Goal: Complete application form

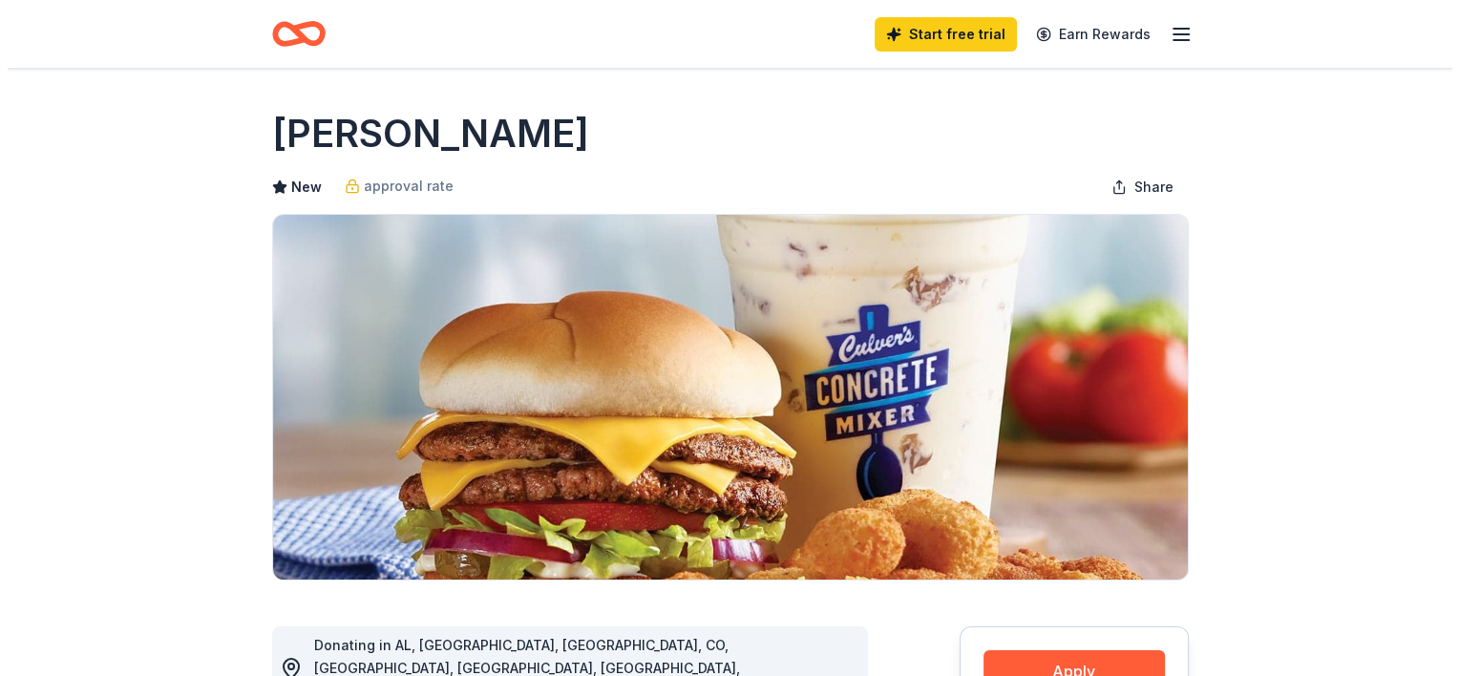
scroll to position [265, 0]
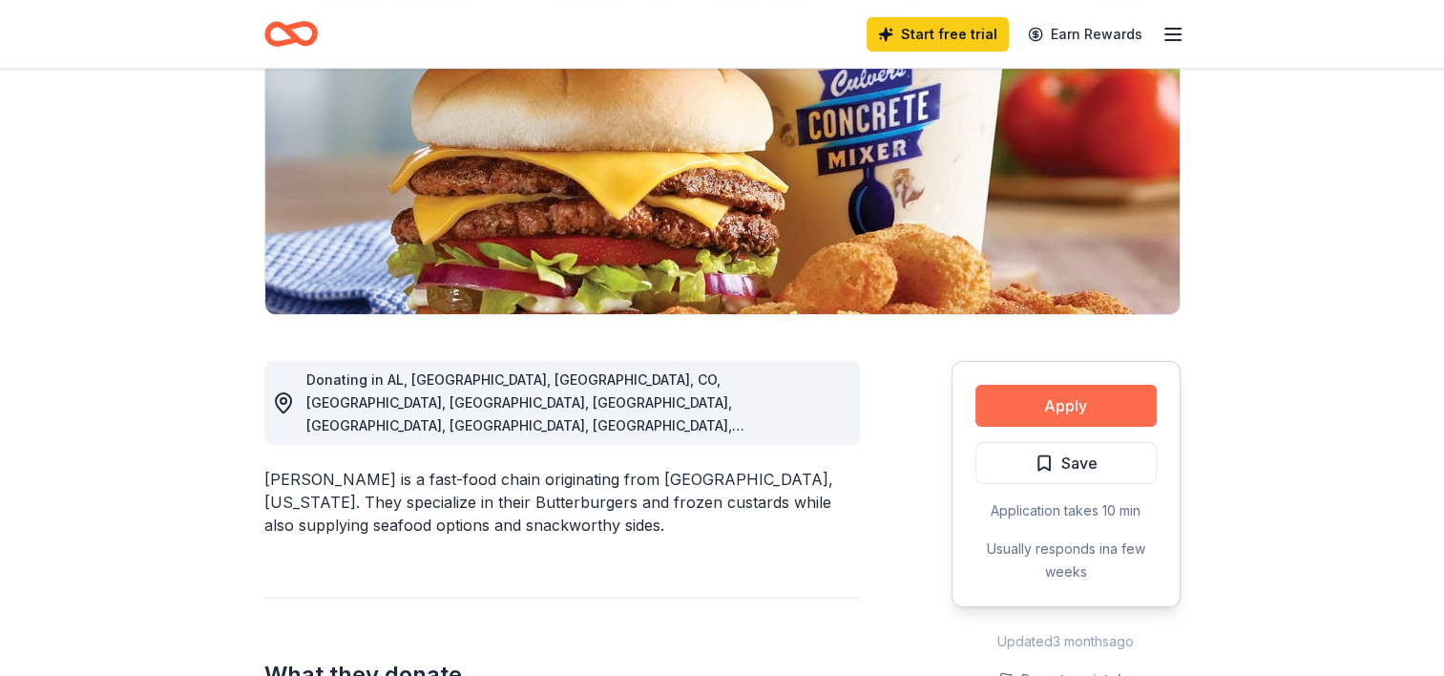
click at [1103, 423] on button "Apply" at bounding box center [1066, 406] width 181 height 42
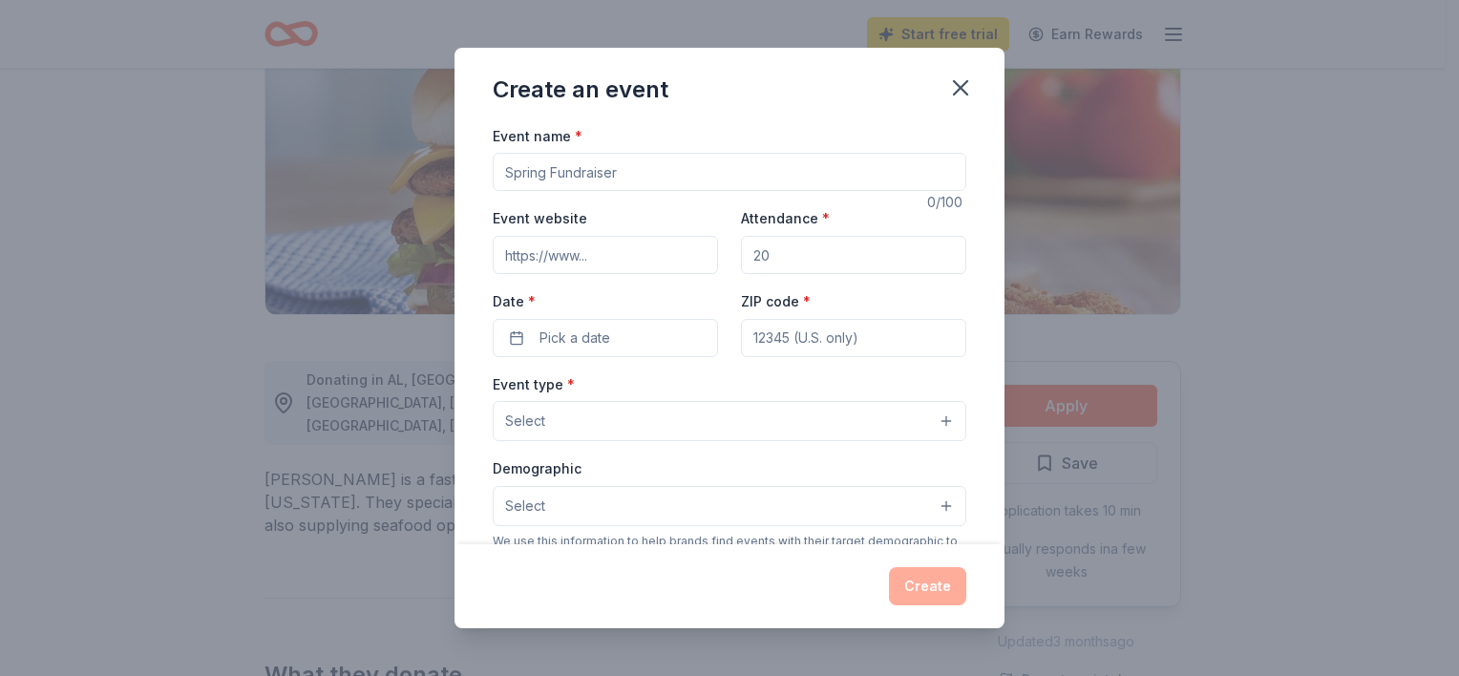
click at [692, 189] on input "Event name *" at bounding box center [730, 172] width 474 height 38
type input "Little City Foundation Therapeutic Day School [DATE] Party"
click at [636, 237] on input "Event website" at bounding box center [605, 255] width 225 height 38
type input "[DOMAIN_NAME][URL]"
click at [775, 258] on input "Attendance *" at bounding box center [853, 255] width 225 height 38
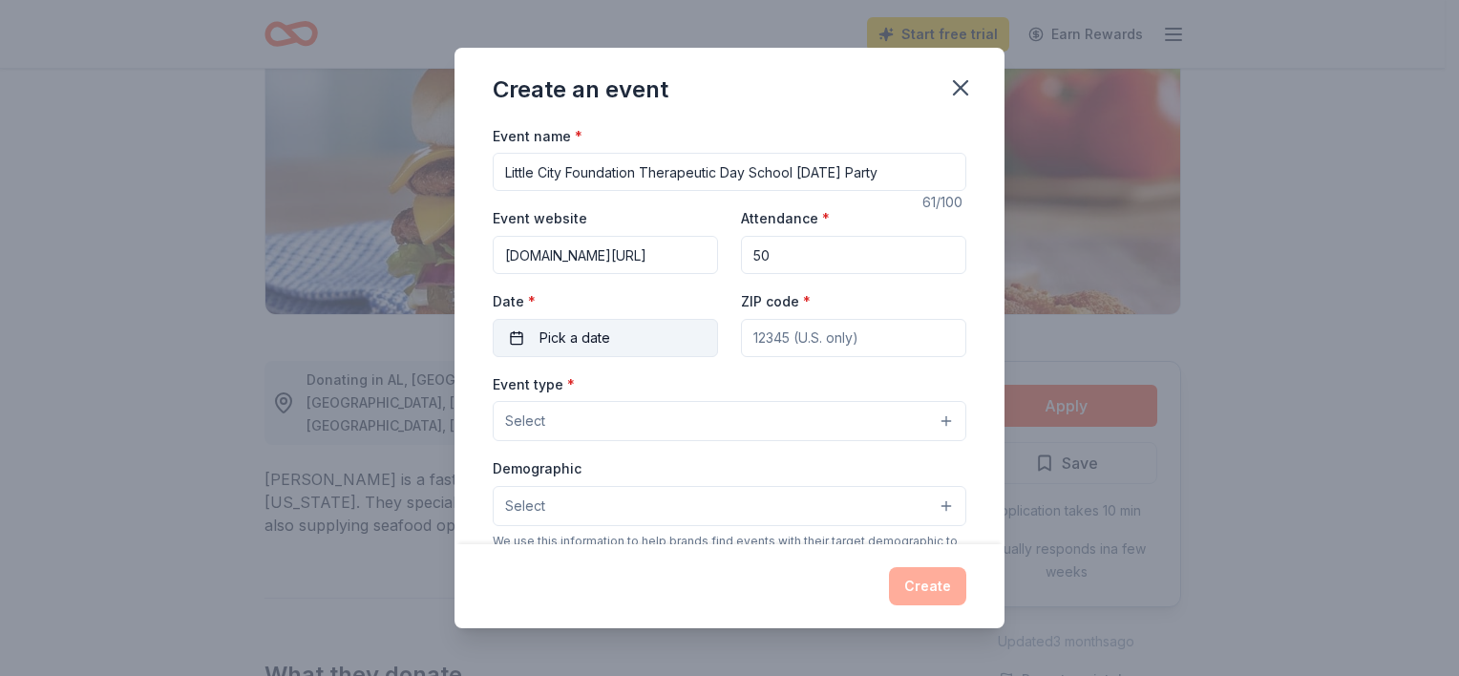
type input "5"
type input "48"
click at [653, 339] on button "Pick a date" at bounding box center [605, 338] width 225 height 38
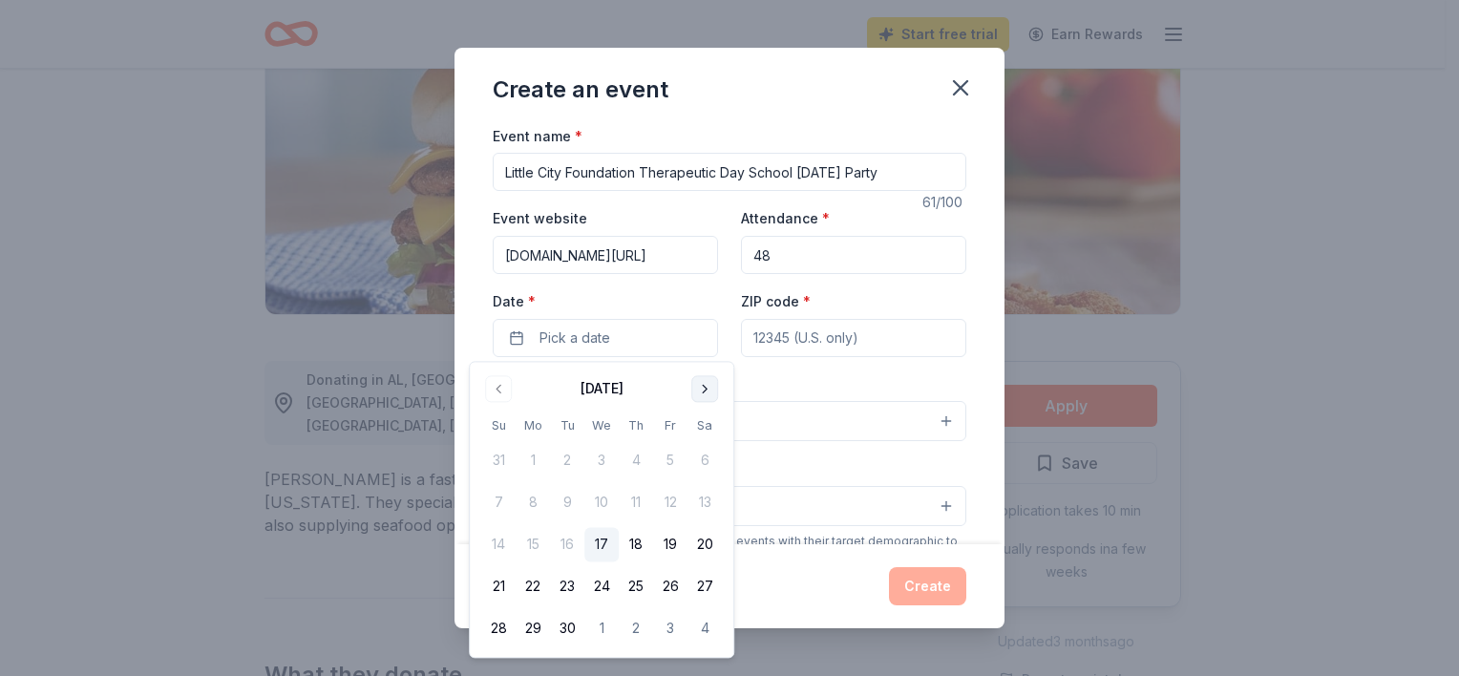
click at [706, 390] on button "Go to next month" at bounding box center [704, 388] width 27 height 27
click at [672, 625] on button "31" at bounding box center [670, 629] width 34 height 34
click at [802, 340] on input "ZIP code *" at bounding box center [853, 338] width 225 height 38
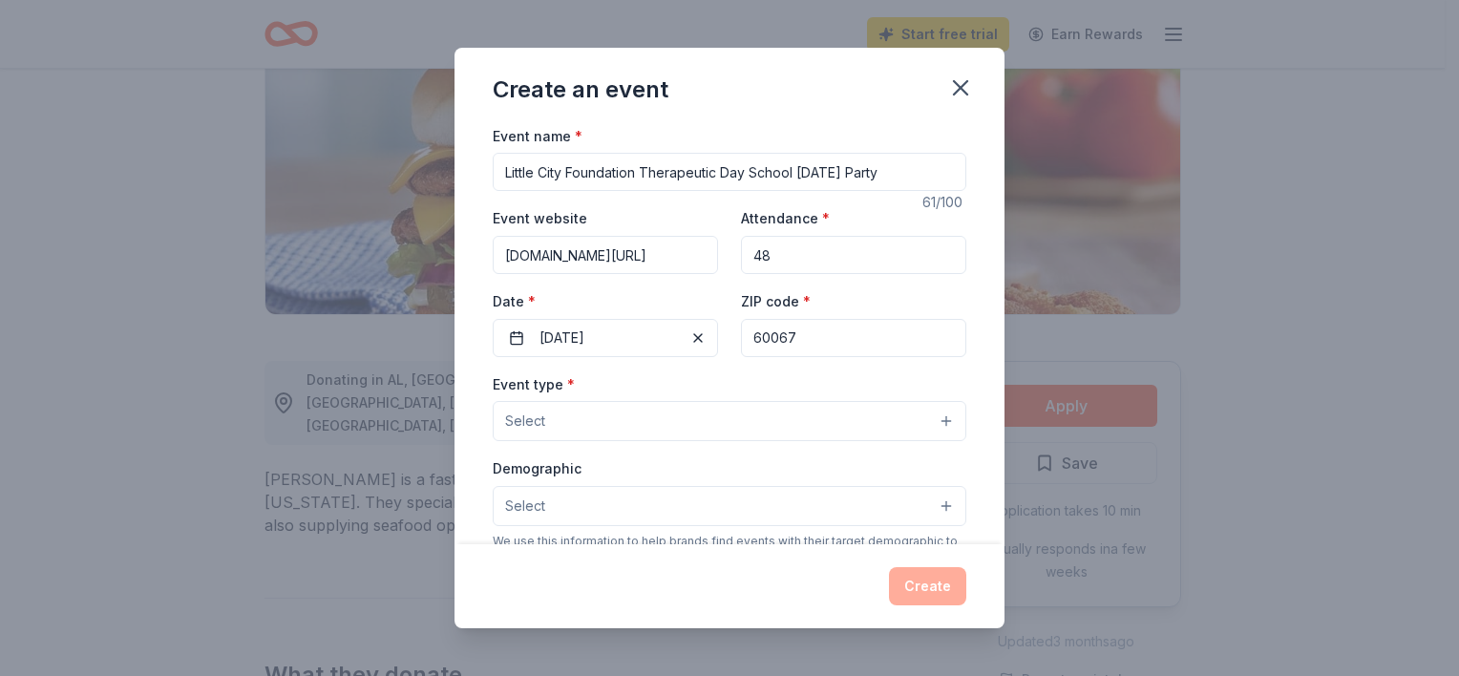
type input "60067"
click at [677, 380] on div "Event type * Select" at bounding box center [730, 407] width 474 height 70
click at [656, 428] on button "Select" at bounding box center [730, 421] width 474 height 40
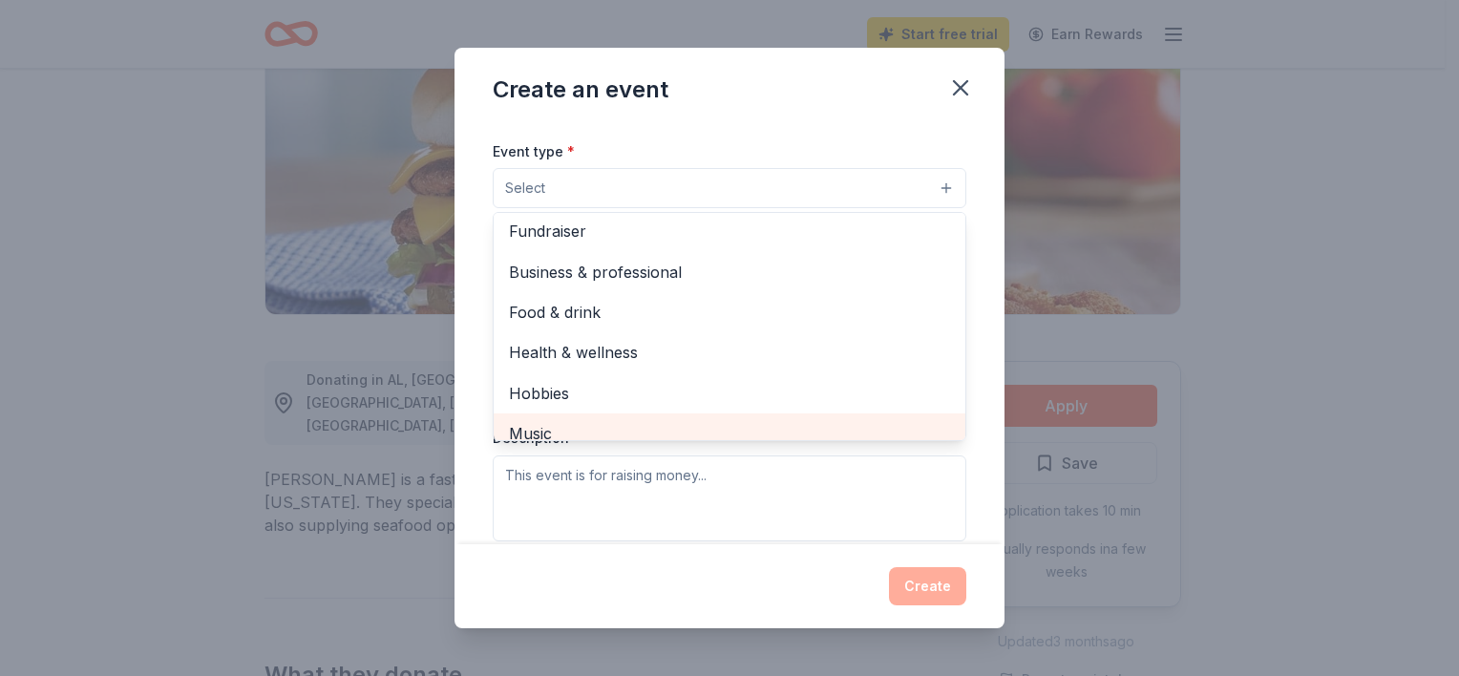
scroll to position [0, 0]
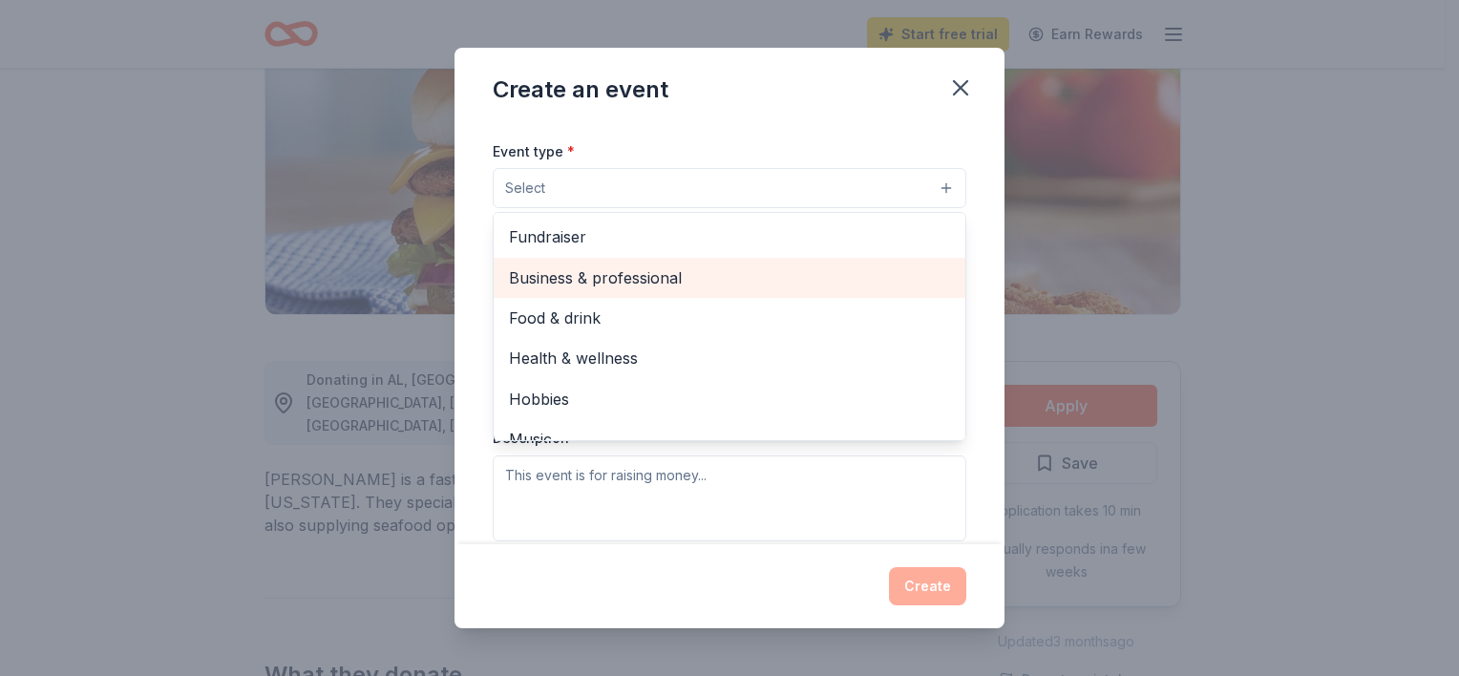
click at [735, 290] on span "Business & professional" at bounding box center [729, 277] width 441 height 25
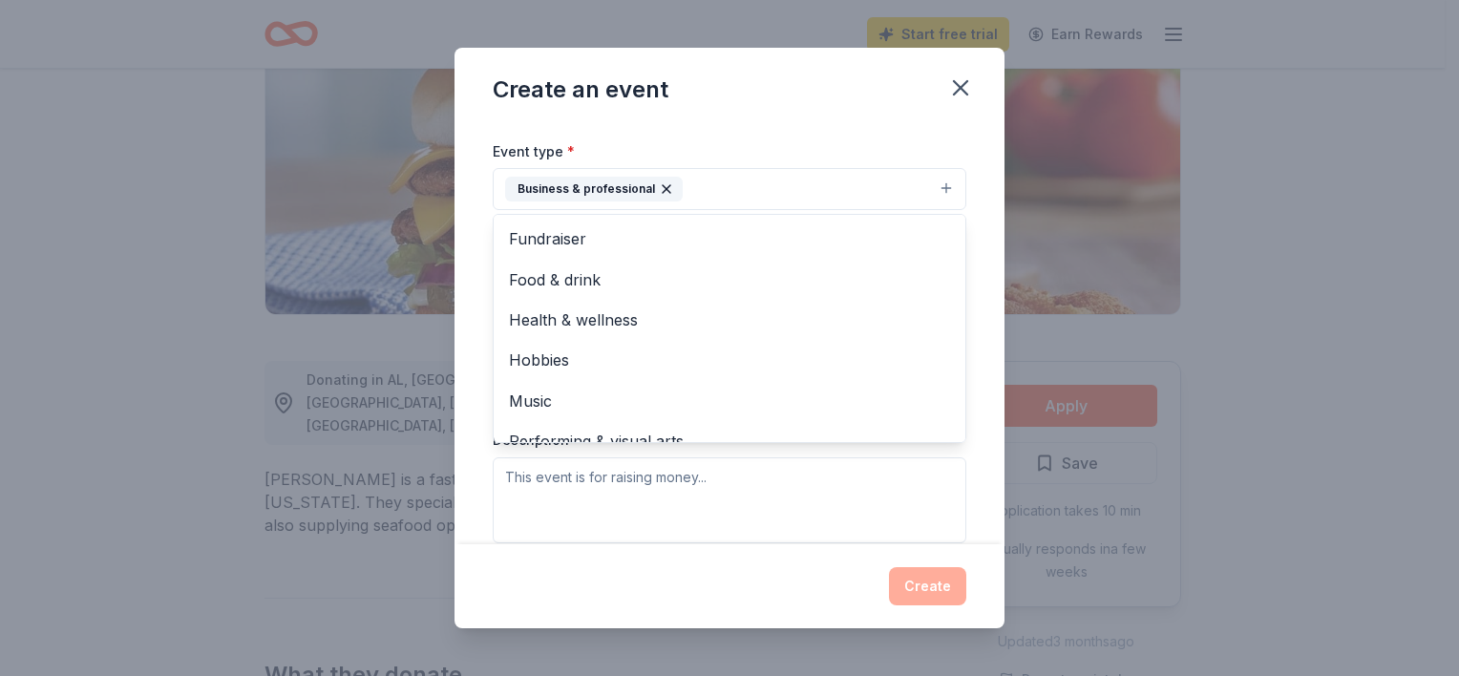
click at [981, 252] on div "Event name * Little City Foundation Therapeutic Day School [DATE] Party 61 /100…" at bounding box center [729, 334] width 550 height 420
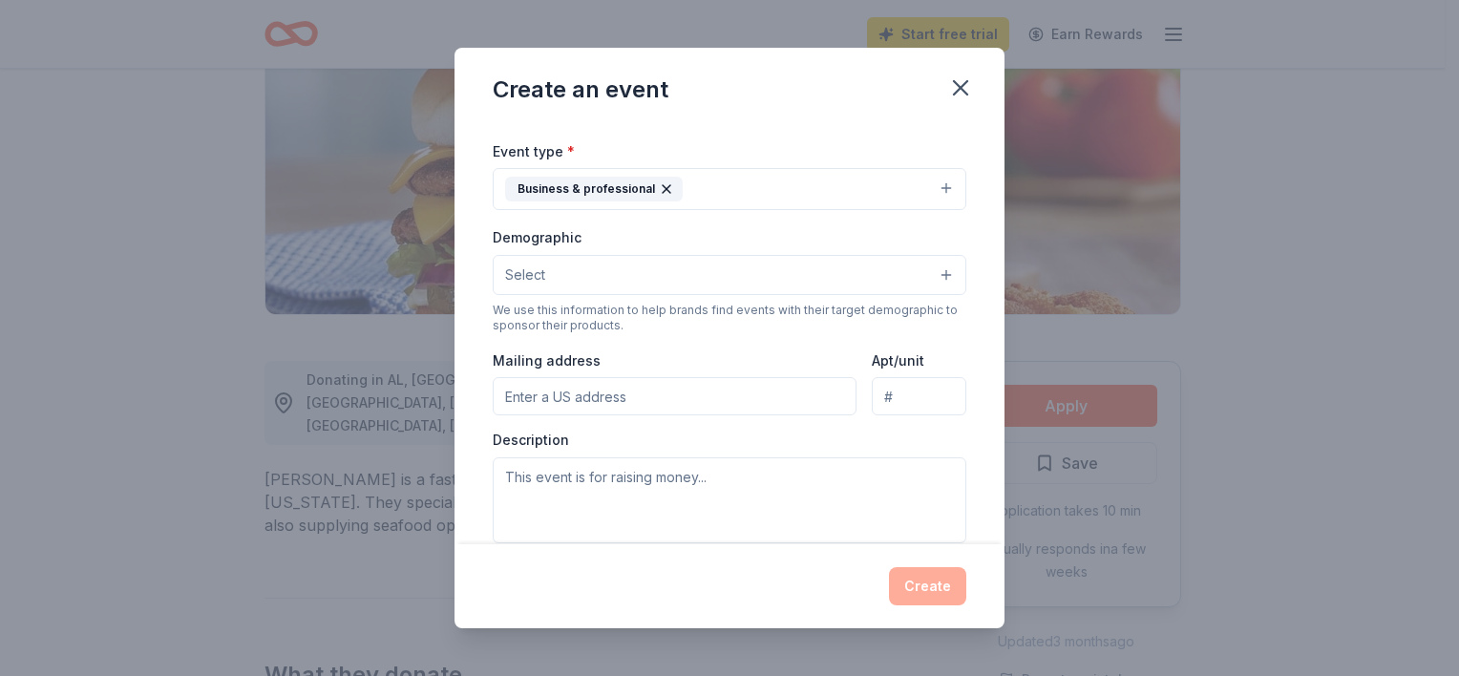
click at [840, 248] on div "Demographic Select" at bounding box center [730, 260] width 474 height 70
click at [842, 263] on button "Select" at bounding box center [730, 275] width 474 height 40
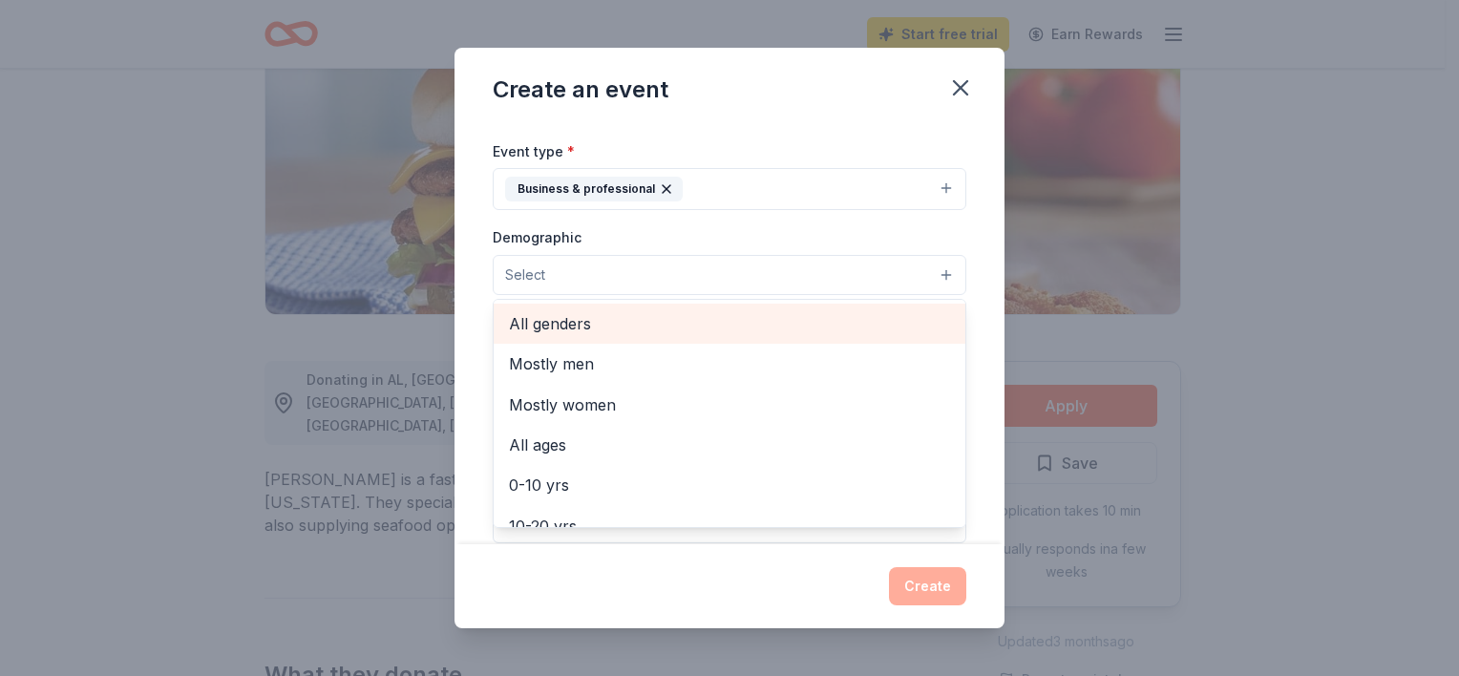
click at [773, 328] on span "All genders" at bounding box center [729, 323] width 441 height 25
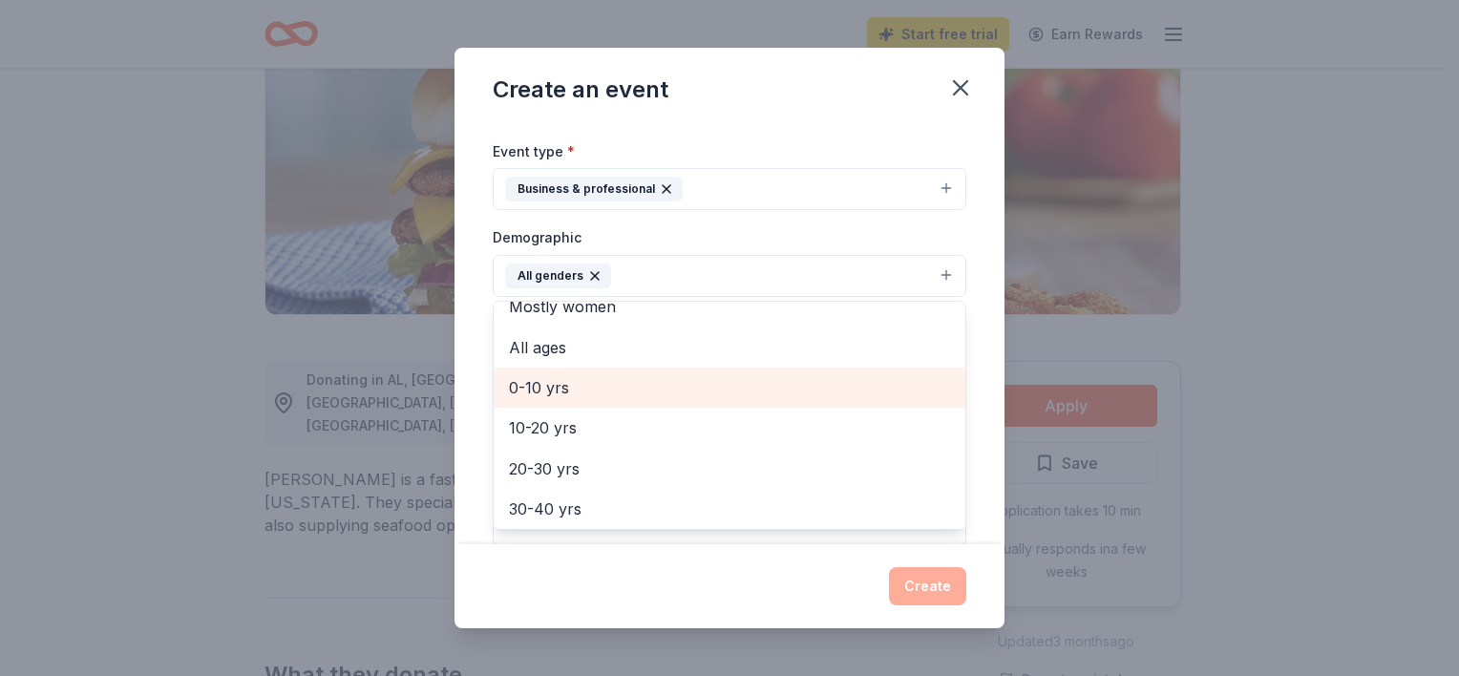
scroll to position [65, 0]
click at [737, 390] on span "0-10 yrs" at bounding box center [729, 381] width 441 height 25
click at [742, 390] on span "10-20 yrs" at bounding box center [729, 381] width 441 height 25
click at [742, 390] on span "20-30 yrs" at bounding box center [729, 381] width 441 height 25
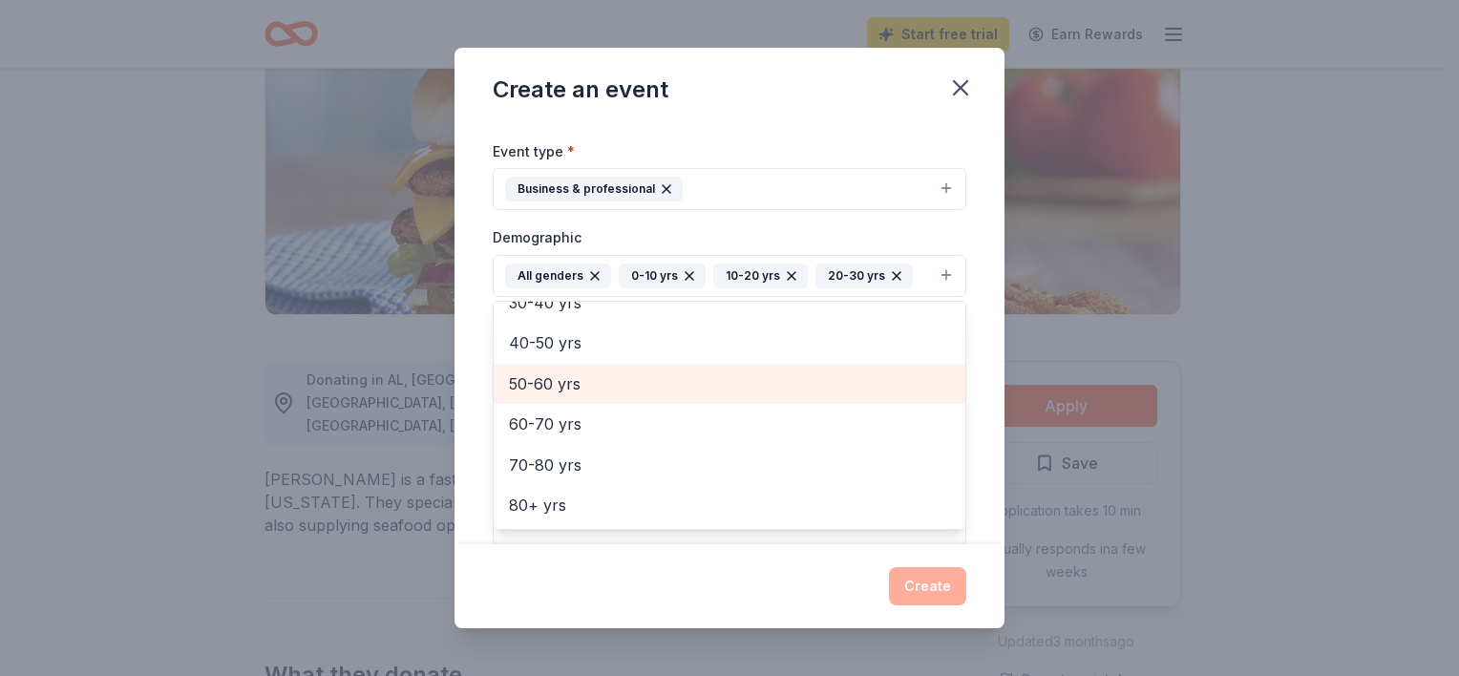
scroll to position [0, 0]
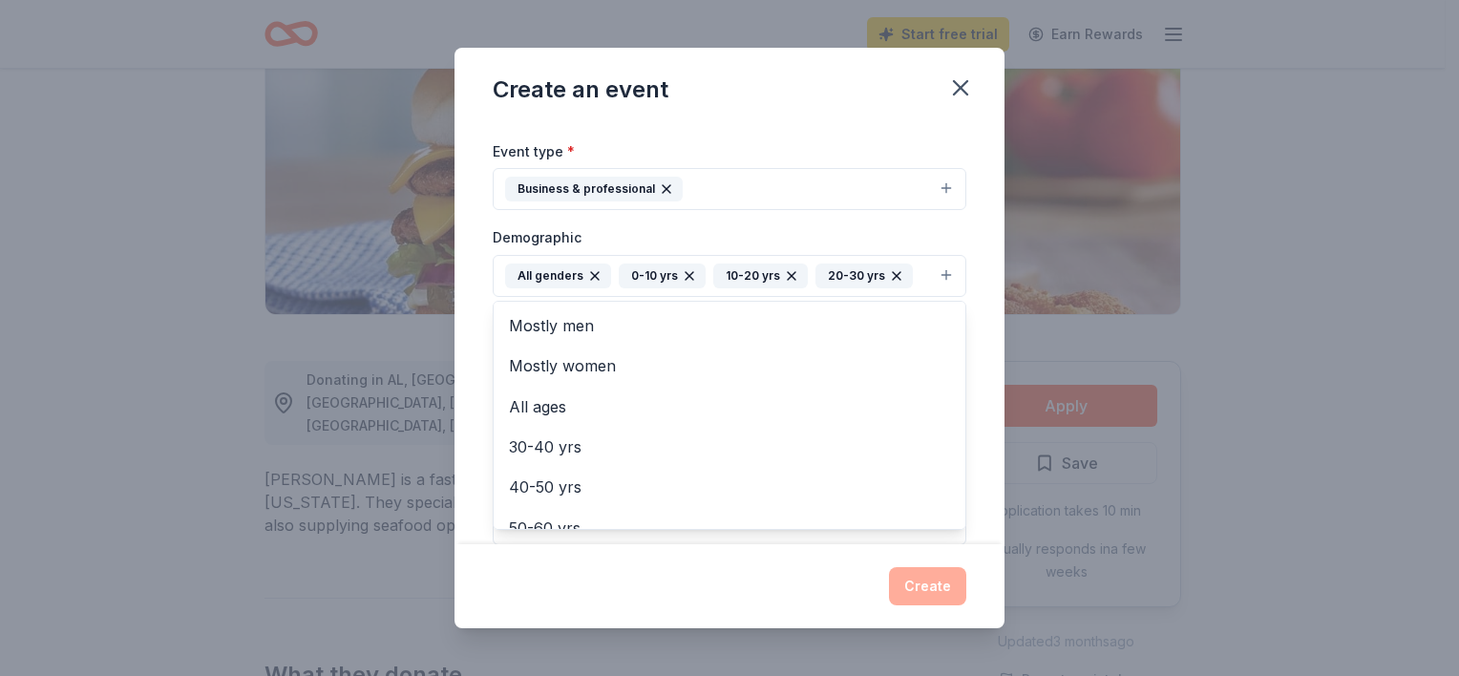
click at [971, 325] on div "Event name * Little City Foundation Therapeutic Day School [DATE] Party 61 /100…" at bounding box center [729, 334] width 550 height 420
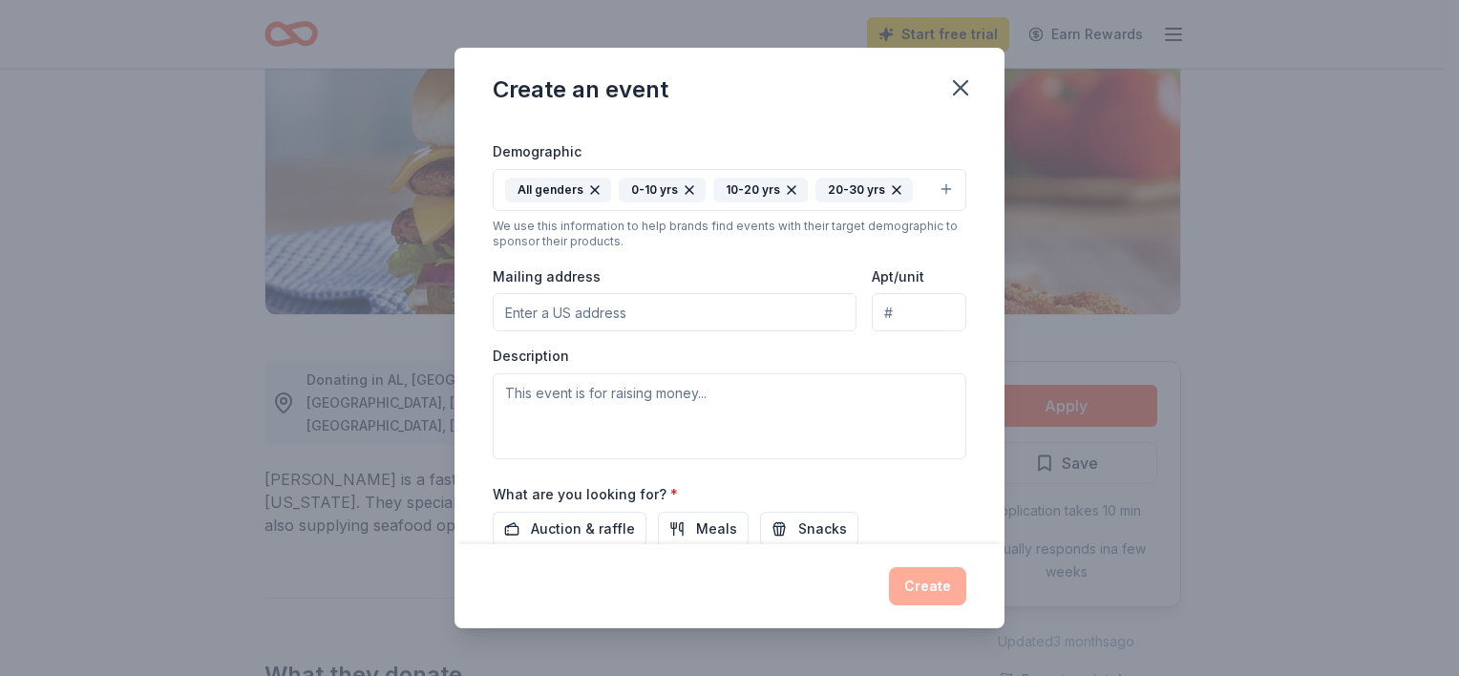
scroll to position [334, 0]
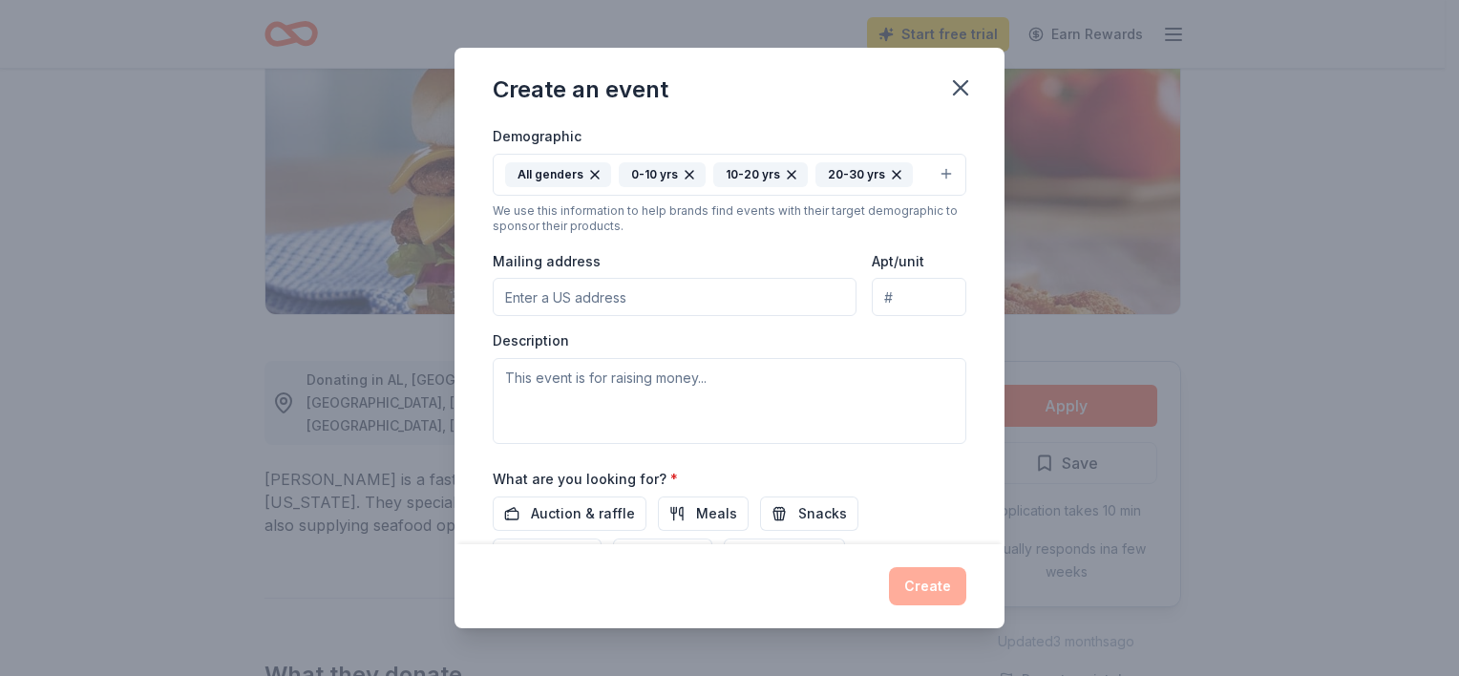
click at [792, 296] on input "Mailing address" at bounding box center [675, 297] width 364 height 38
type input "[STREET_ADDRESS]"
click at [708, 391] on textarea at bounding box center [730, 401] width 474 height 86
paste textarea "My name is [PERSON_NAME], and I am with Little City Foundation. We serve indivi…"
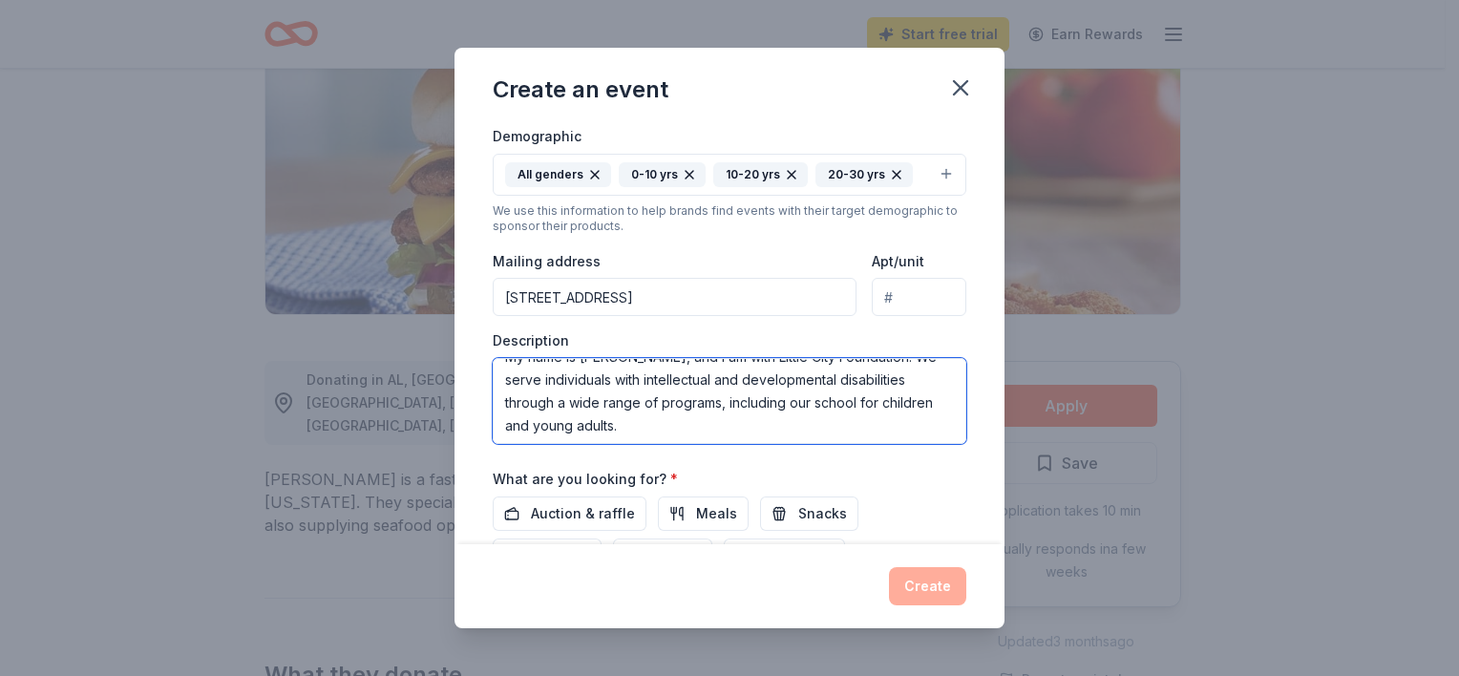
scroll to position [19, 0]
click at [810, 405] on textarea "My name is [PERSON_NAME], and I am with Little City Foundation. We serve indivi…" at bounding box center [730, 401] width 474 height 86
click at [924, 406] on textarea "My name is [PERSON_NAME], and I am with Little City Foundation. We serve indivi…" at bounding box center [730, 401] width 474 height 86
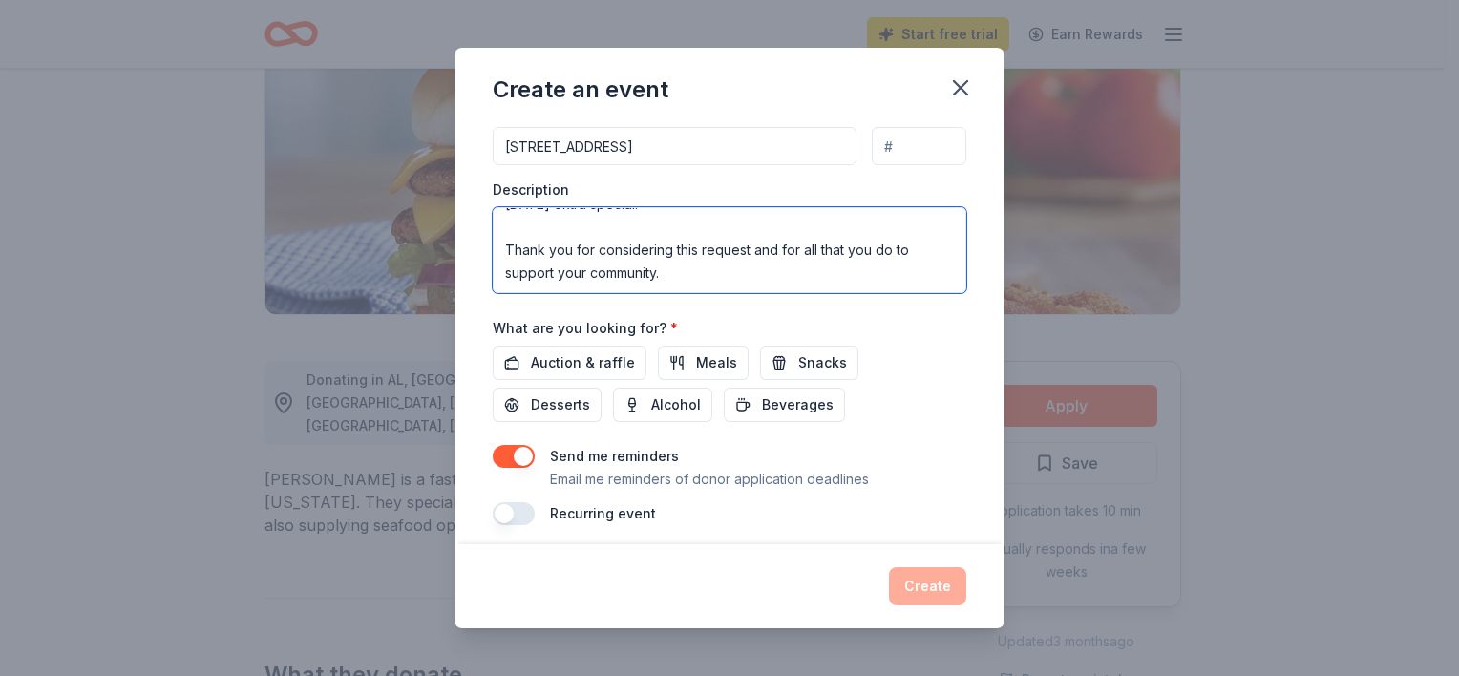
scroll to position [495, 0]
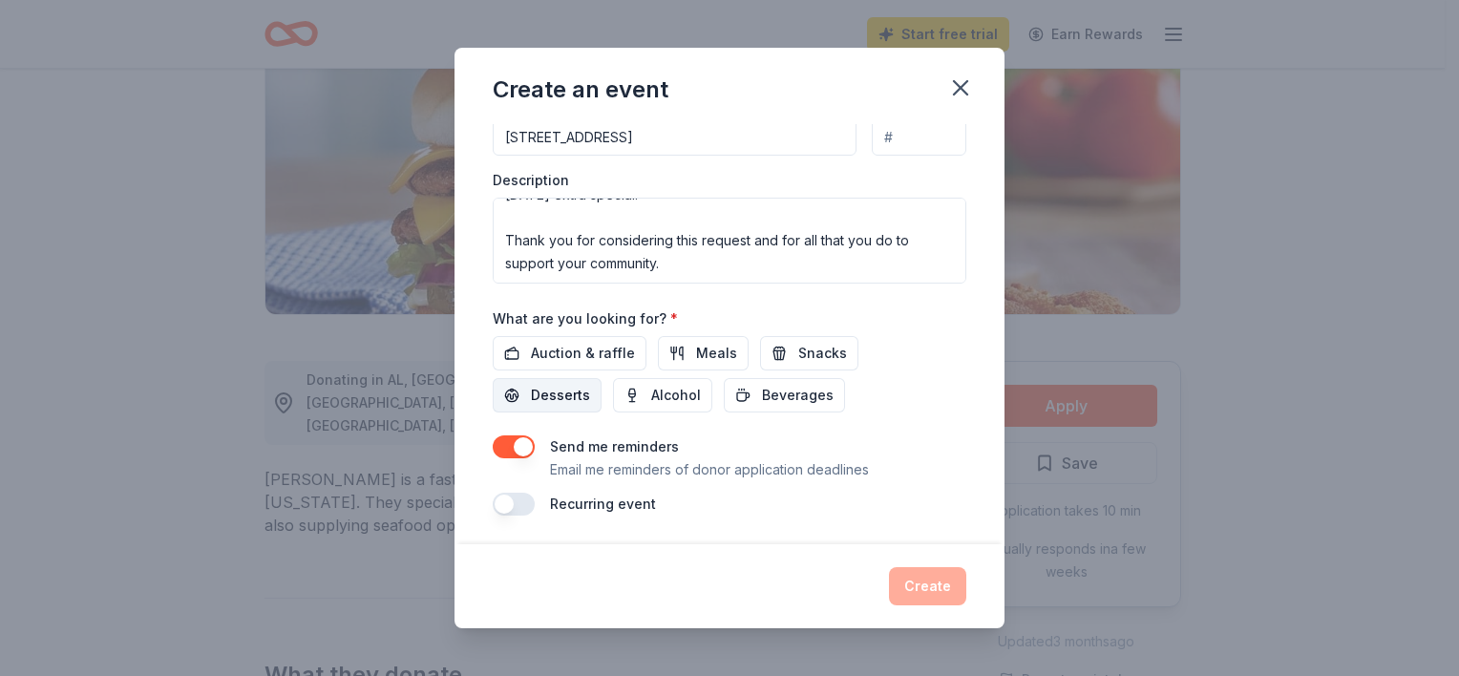
click at [579, 388] on span "Desserts" at bounding box center [560, 395] width 59 height 23
click at [577, 397] on span "Desserts" at bounding box center [560, 395] width 59 height 23
click at [798, 355] on span "Snacks" at bounding box center [822, 353] width 49 height 23
click at [564, 390] on span "Desserts" at bounding box center [560, 395] width 59 height 23
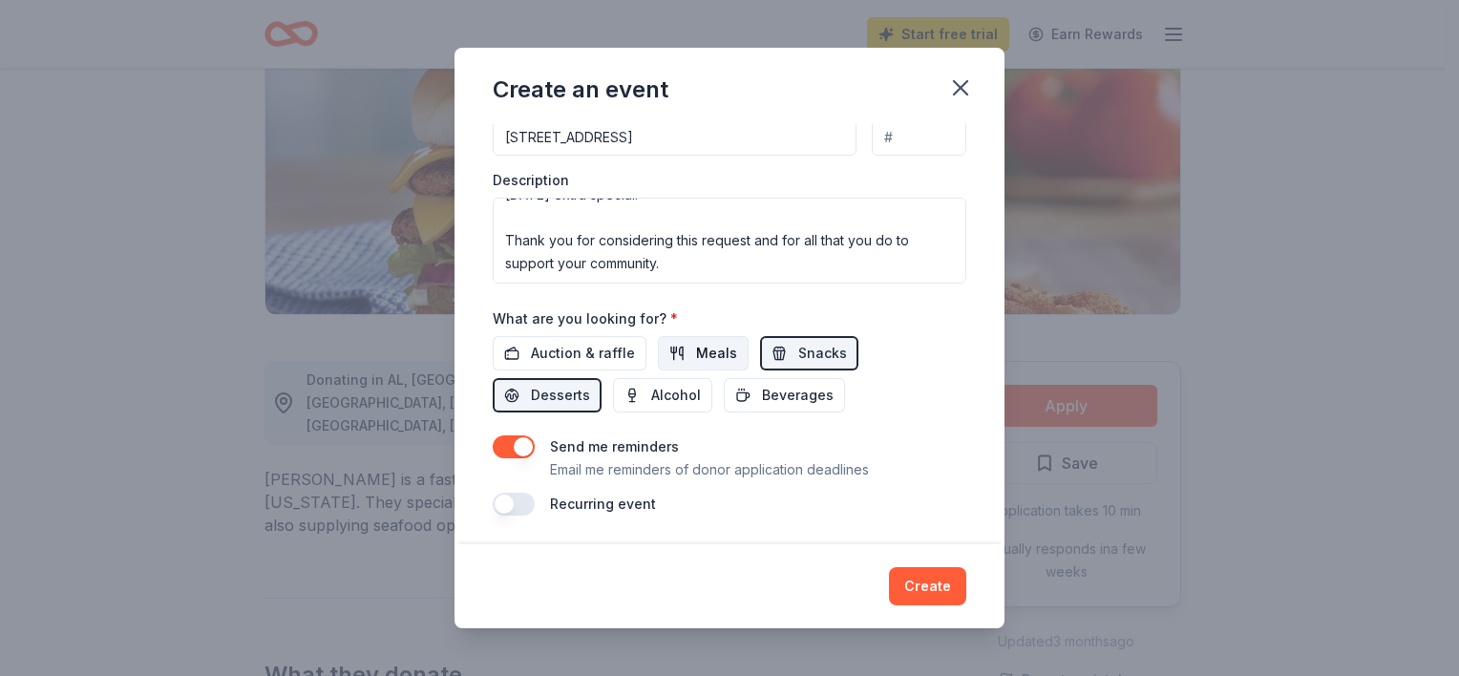
click at [664, 355] on button "Meals" at bounding box center [703, 353] width 91 height 34
click at [603, 353] on span "Auction & raffle" at bounding box center [583, 353] width 104 height 23
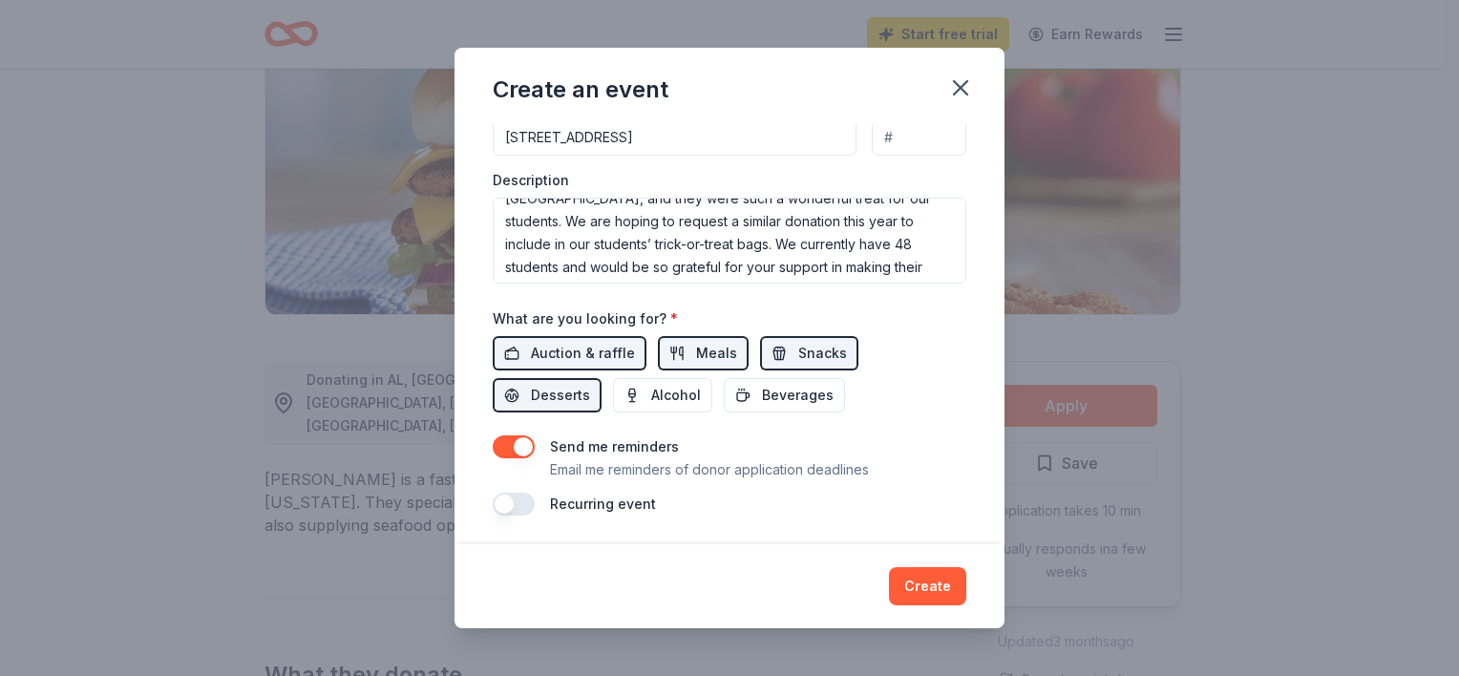
scroll to position [157, 0]
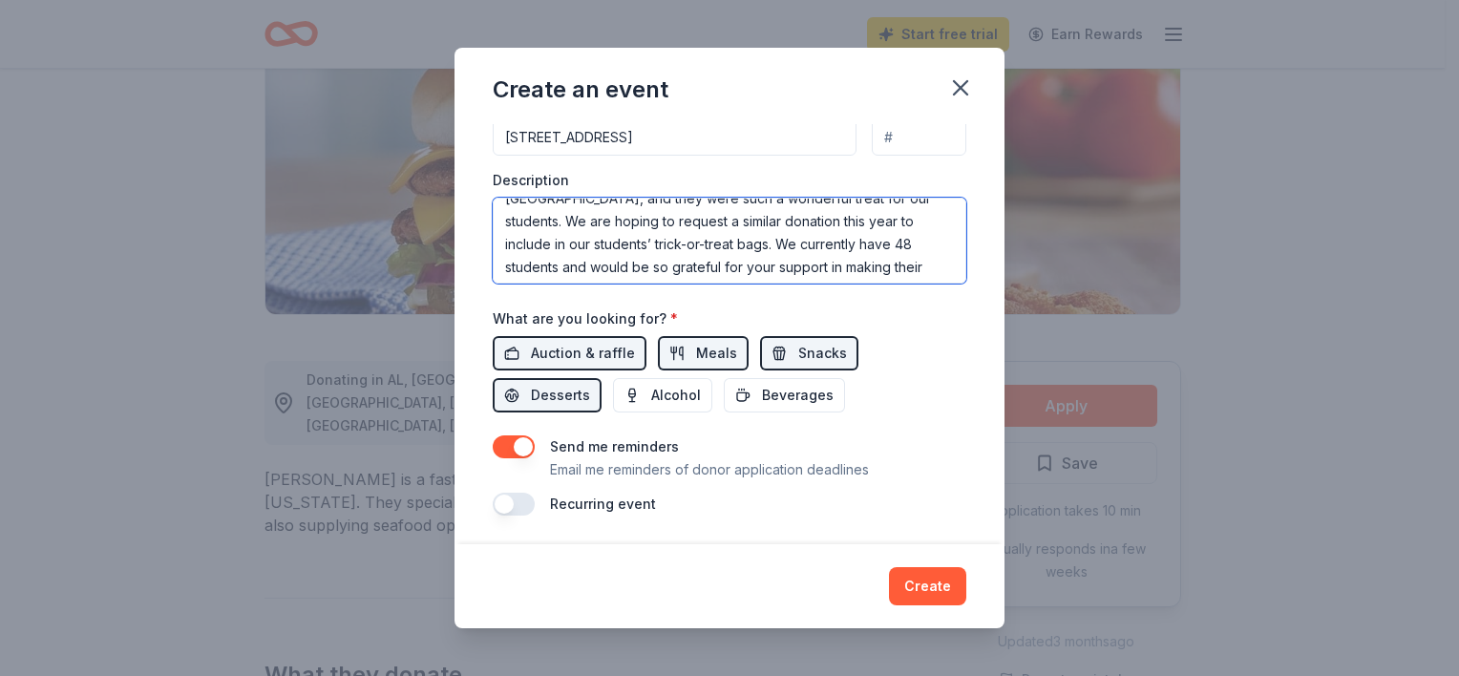
click at [798, 263] on textarea "My name is [PERSON_NAME], and I am with Little City Foundation. We serve indivi…" at bounding box center [730, 241] width 474 height 86
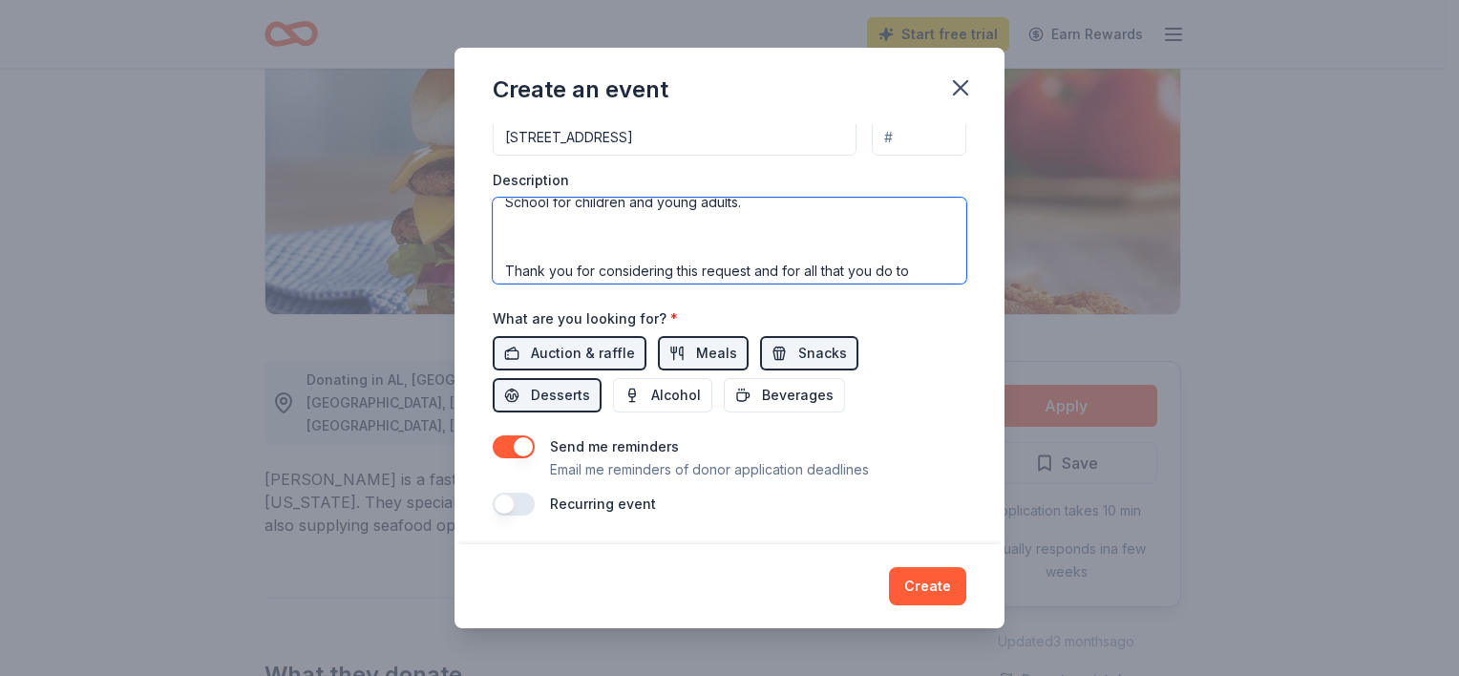
paste textarea "My name is [PERSON_NAME], and I am with Little City Foundation. We serve indivi…"
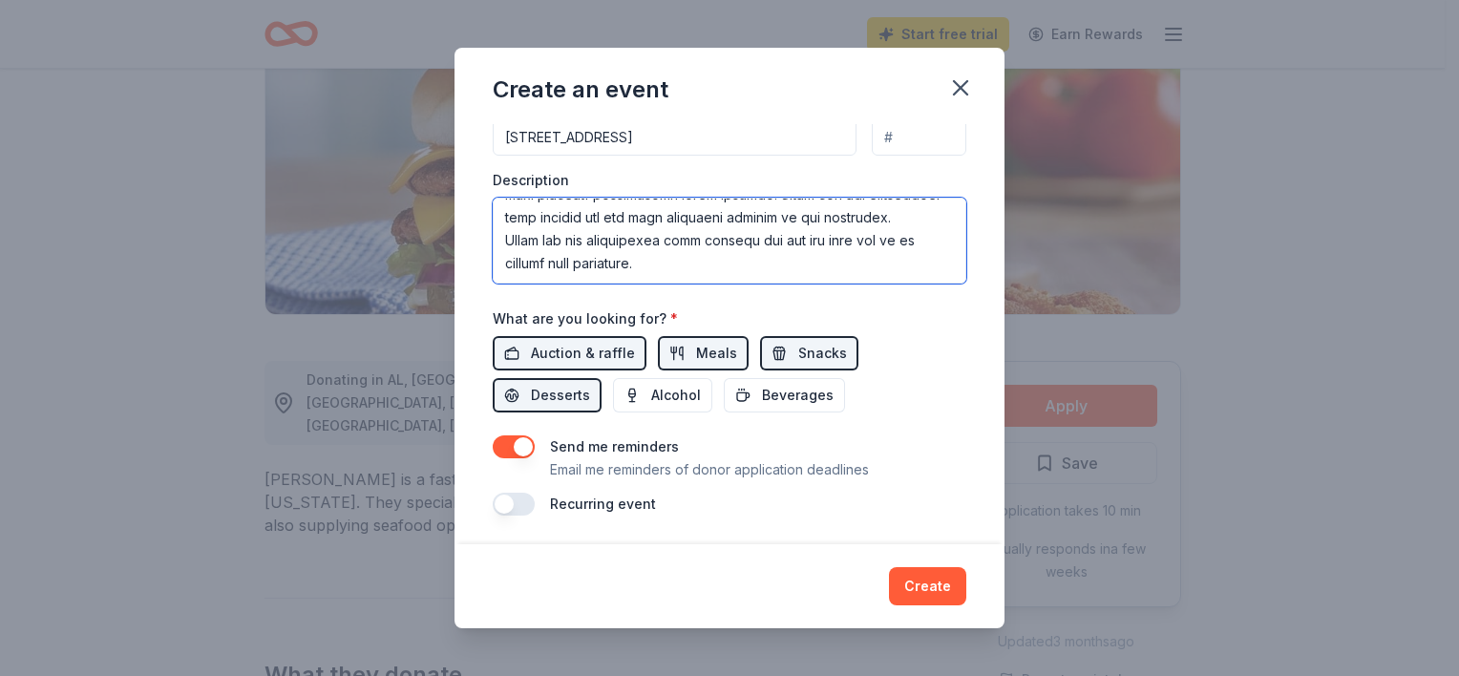
scroll to position [458, 0]
type textarea "Lo ipsu do Sitametc, adi E se doei Tempor Inci Utlaboreet. Do magna aliquaenima…"
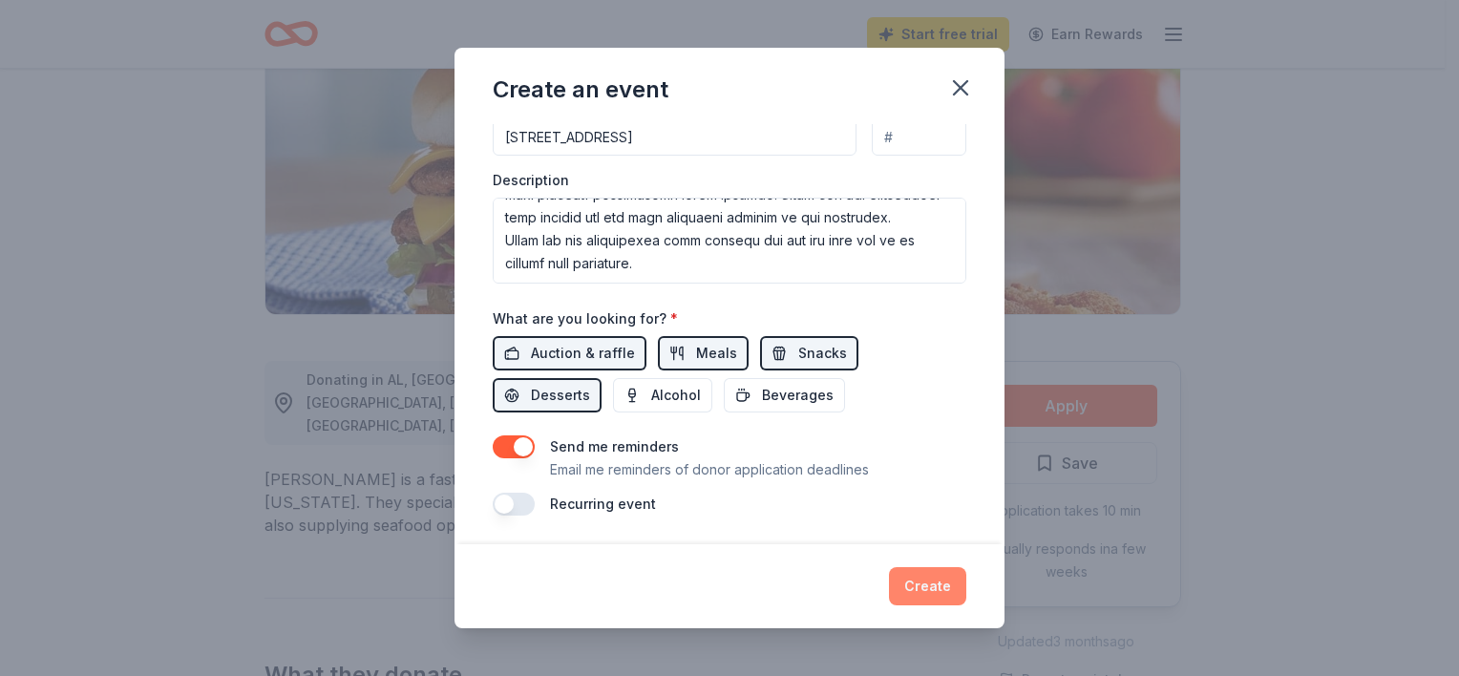
click at [916, 584] on button "Create" at bounding box center [927, 586] width 77 height 38
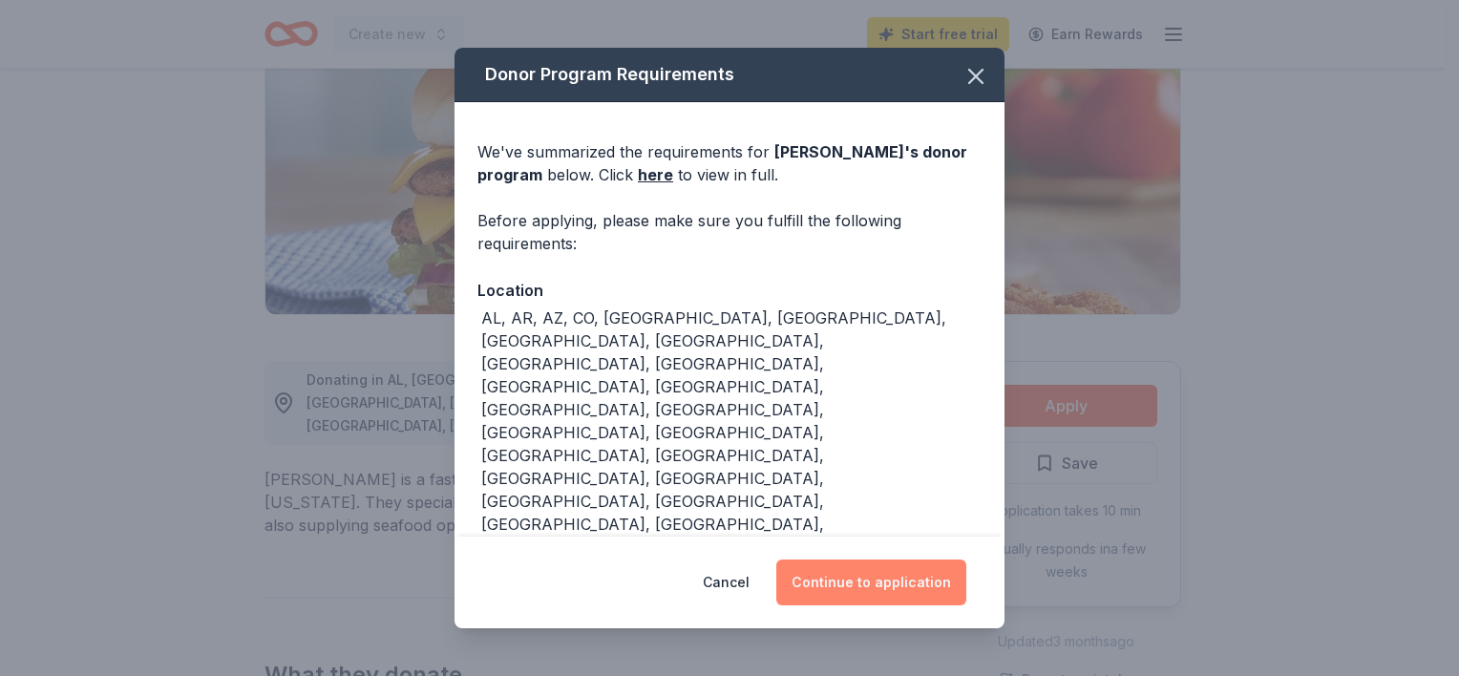
click at [892, 579] on button "Continue to application" at bounding box center [871, 582] width 190 height 46
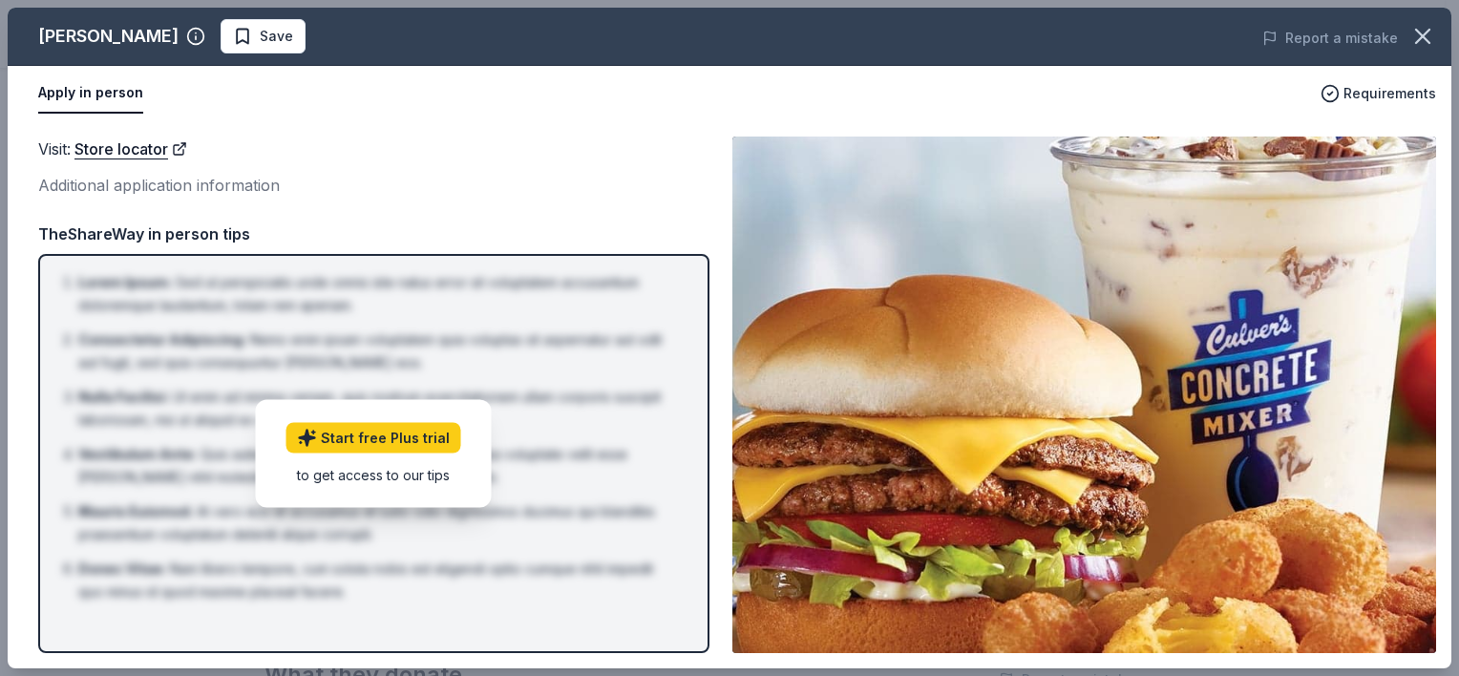
click at [98, 96] on button "Apply in person" at bounding box center [90, 94] width 105 height 40
click at [1339, 86] on icon "button" at bounding box center [1329, 93] width 19 height 19
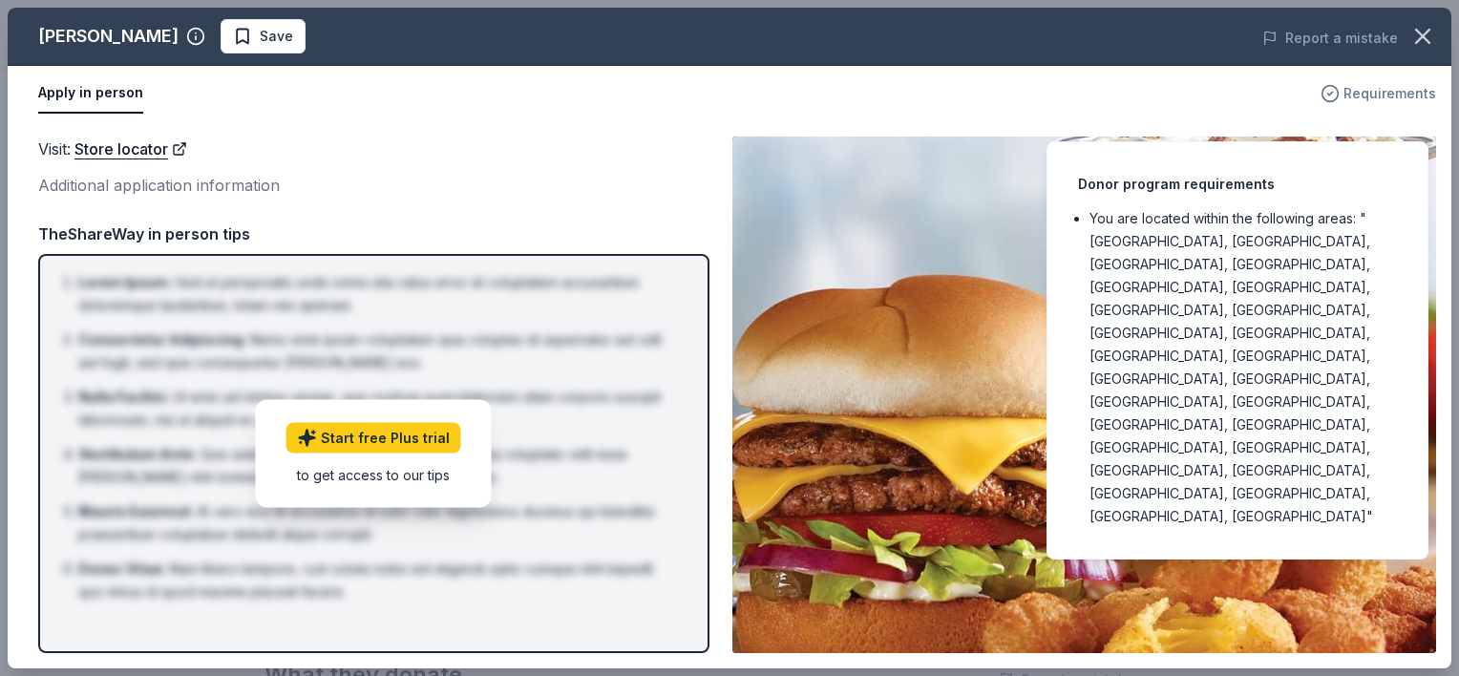
click at [1339, 86] on icon "button" at bounding box center [1329, 93] width 19 height 19
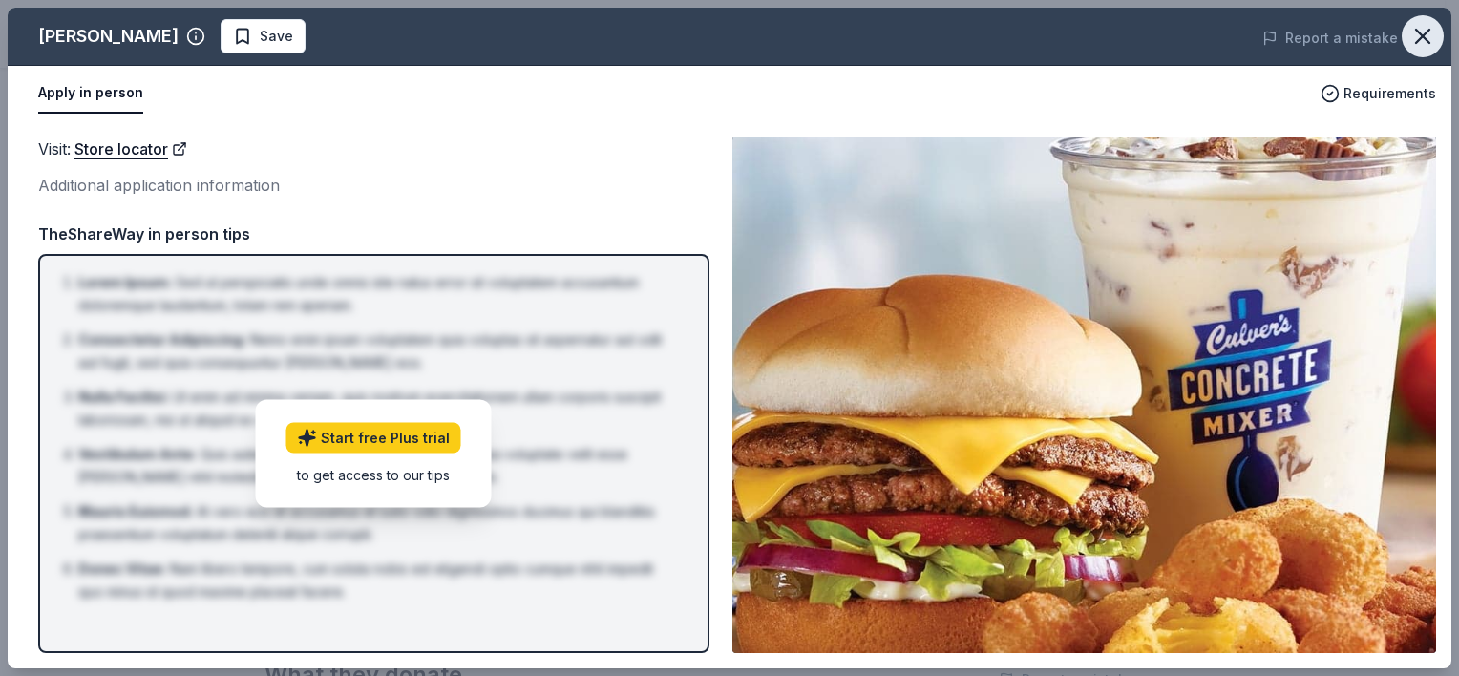
click at [1434, 27] on icon "button" at bounding box center [1422, 36] width 27 height 27
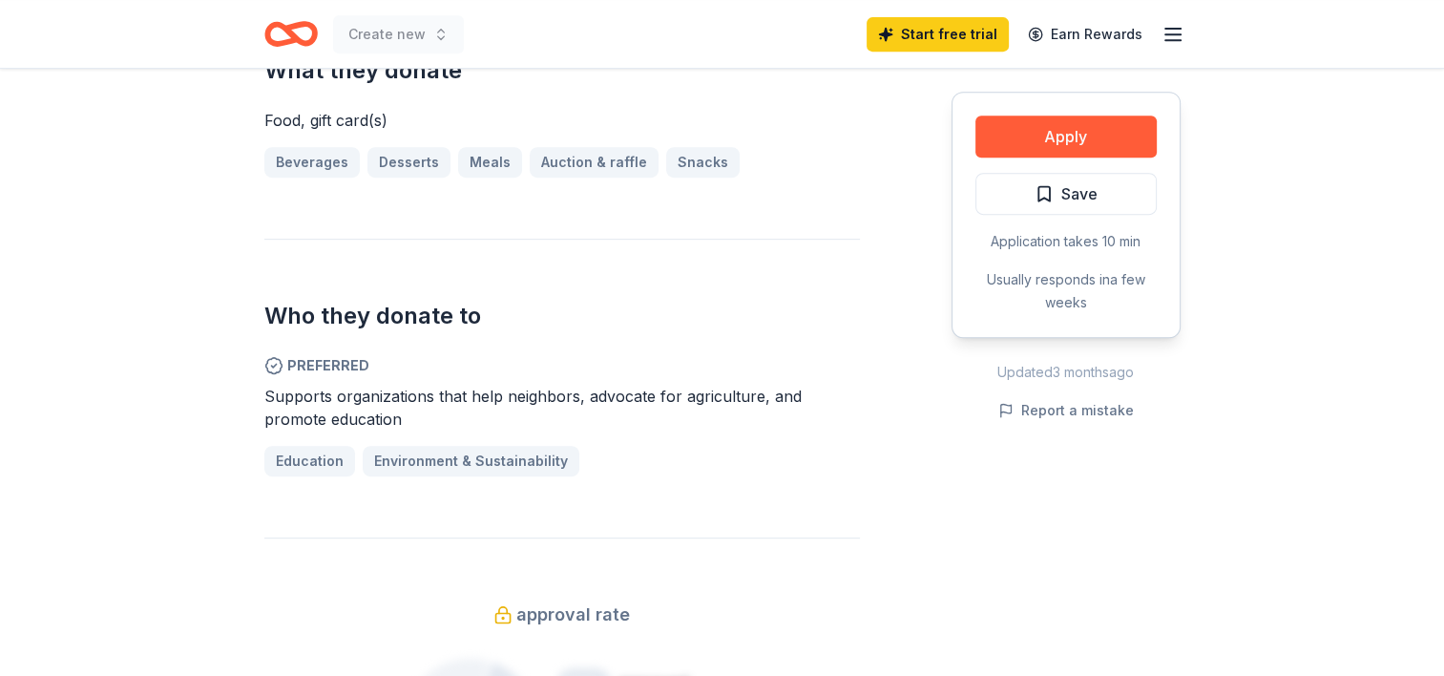
scroll to position [869, 0]
